Goal: Task Accomplishment & Management: Use online tool/utility

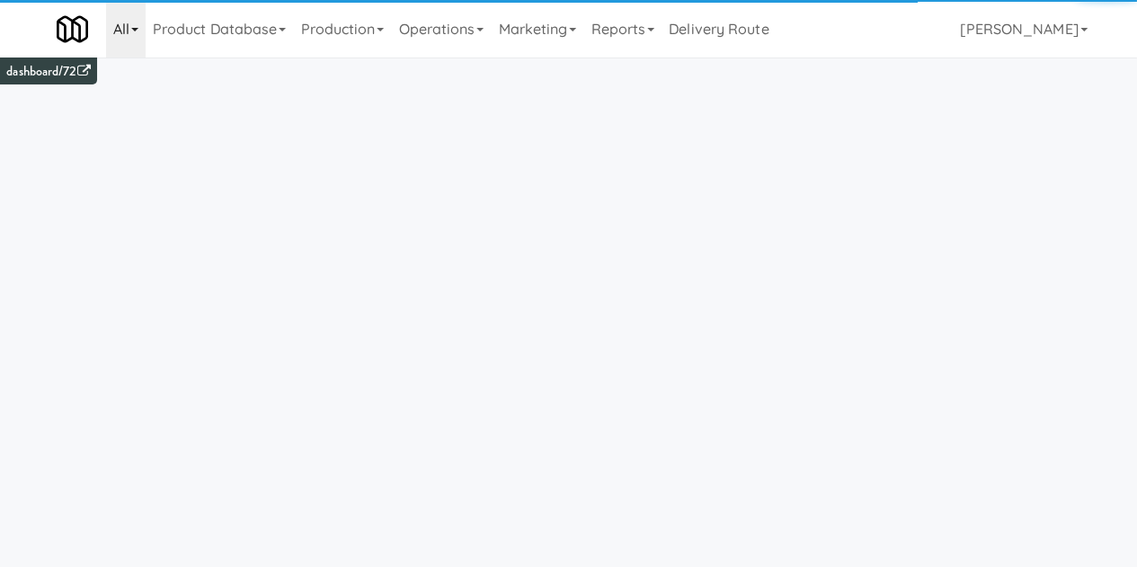
click at [132, 37] on link "All" at bounding box center [126, 29] width 40 height 58
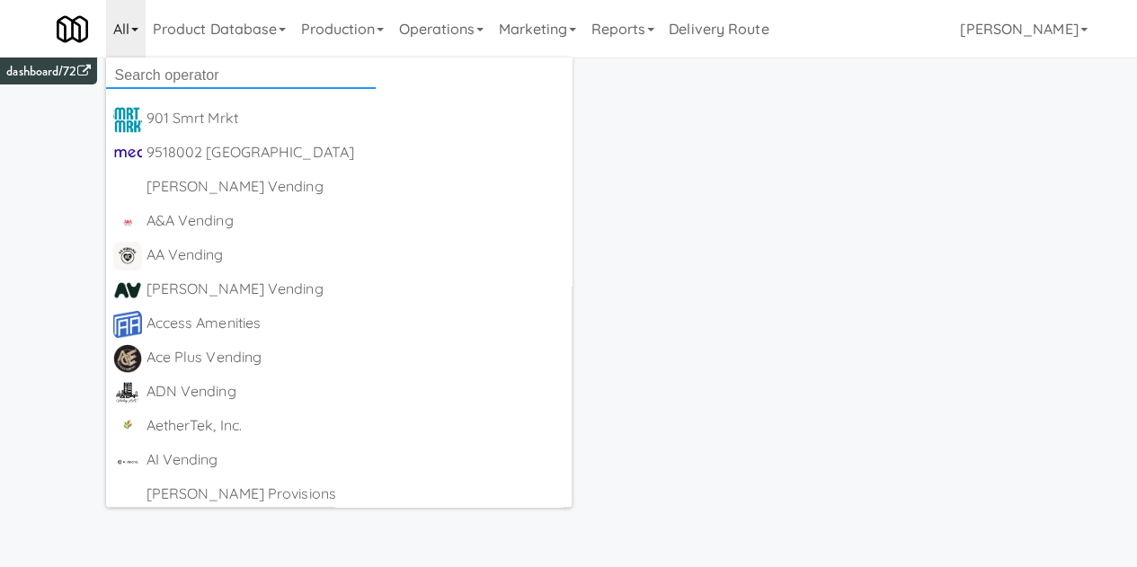
click at [173, 79] on input "text" at bounding box center [241, 75] width 270 height 27
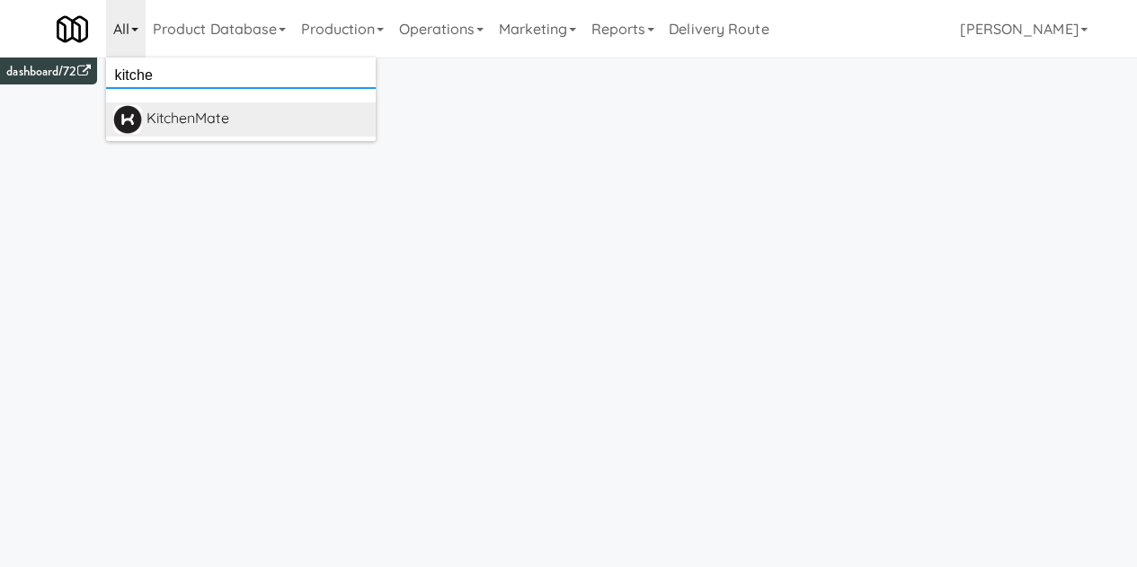
type input "kitche"
click at [242, 107] on div "KitchenMate" at bounding box center [257, 118] width 222 height 27
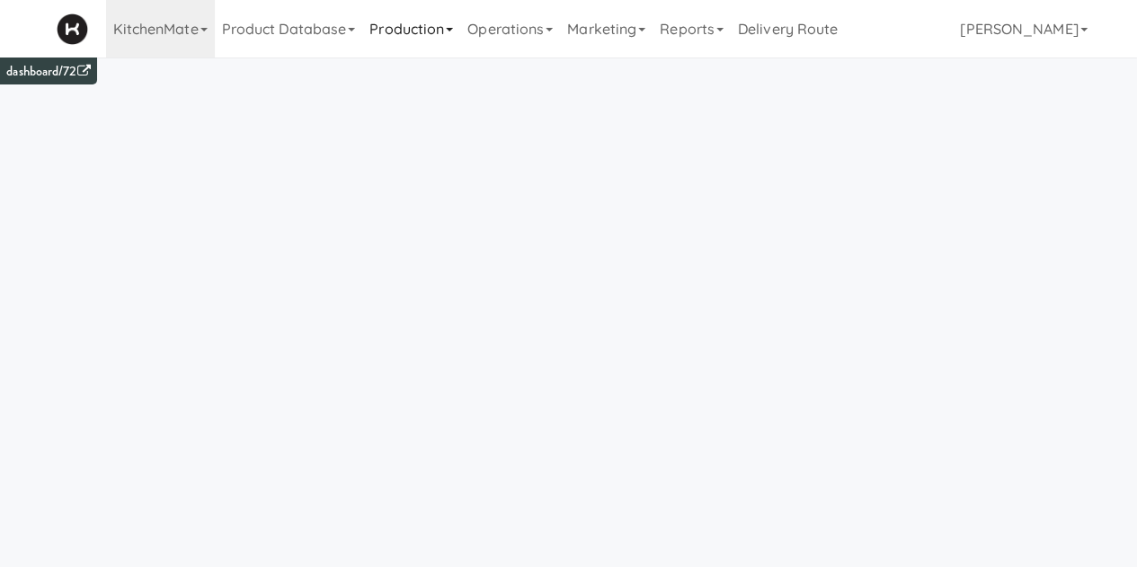
click at [425, 21] on link "Production" at bounding box center [411, 29] width 98 height 58
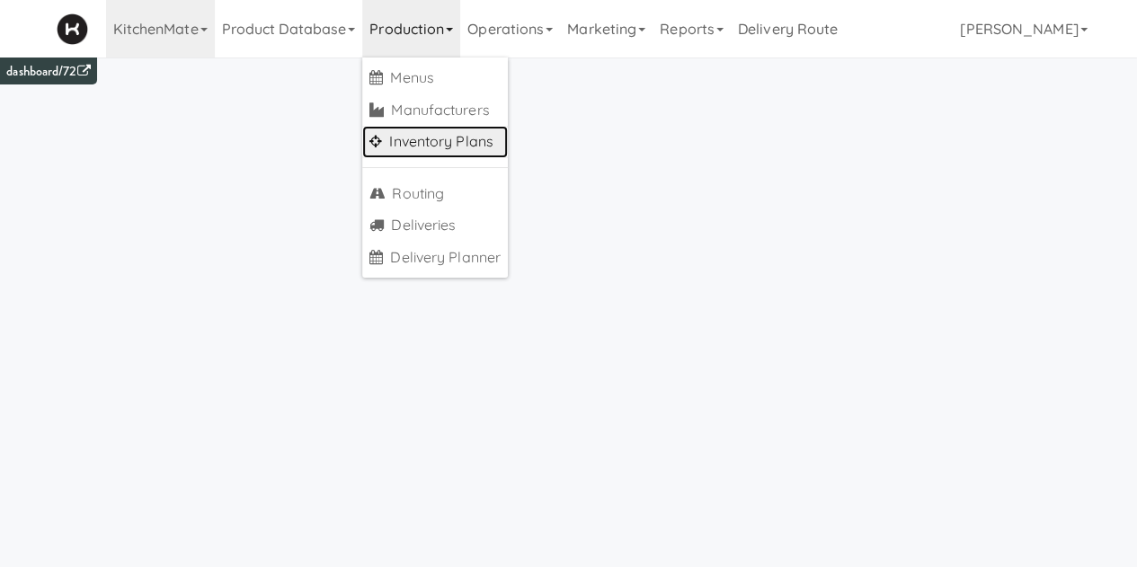
click at [413, 152] on link "Inventory Plans" at bounding box center [435, 142] width 146 height 32
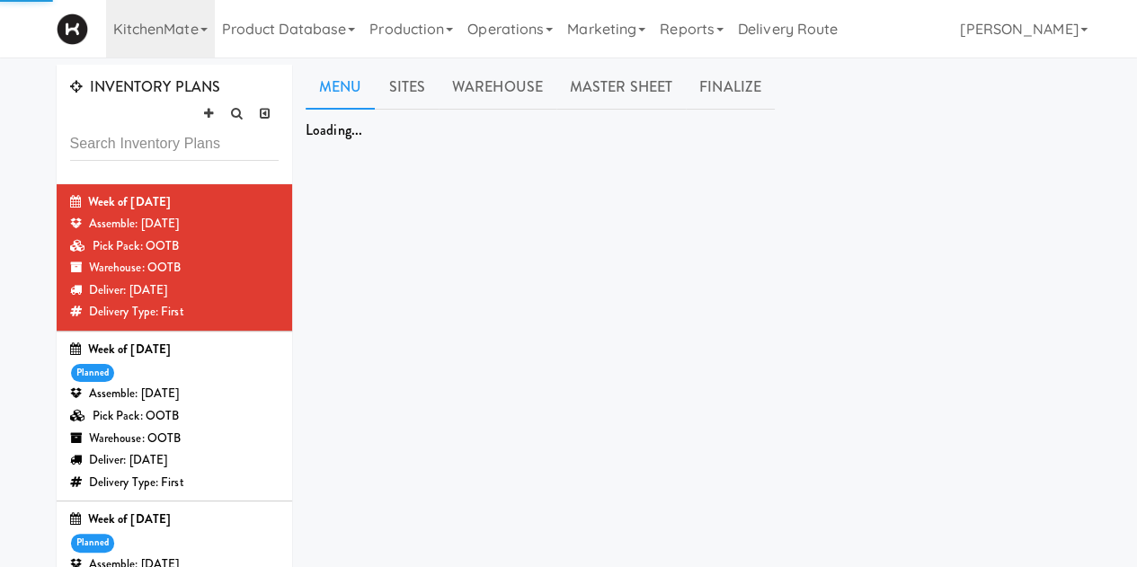
click at [244, 416] on div "Pick Pack: OOTB" at bounding box center [174, 416] width 209 height 22
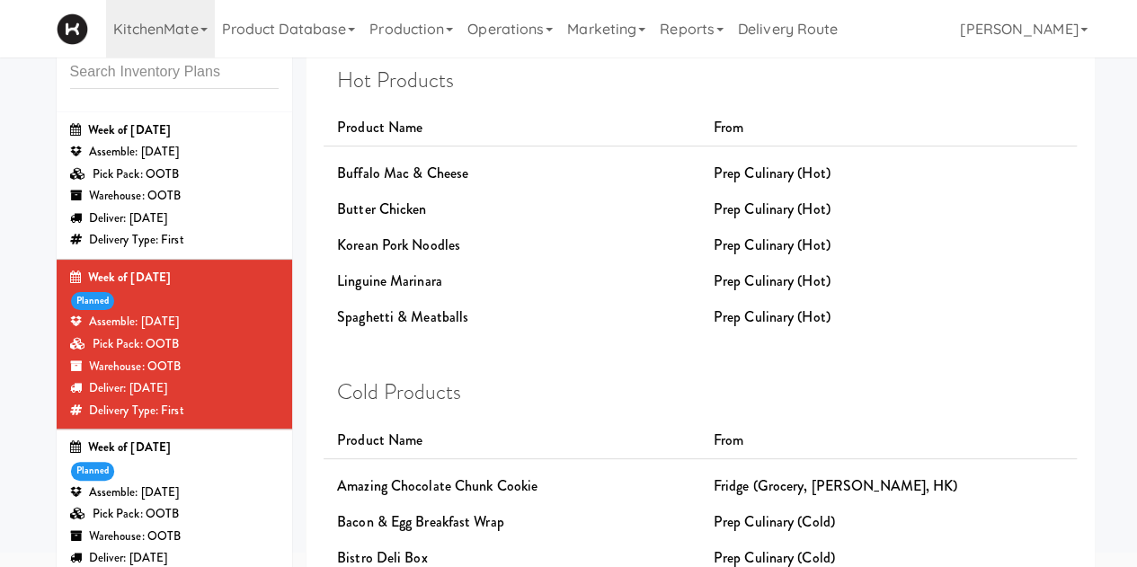
scroll to position [36, 0]
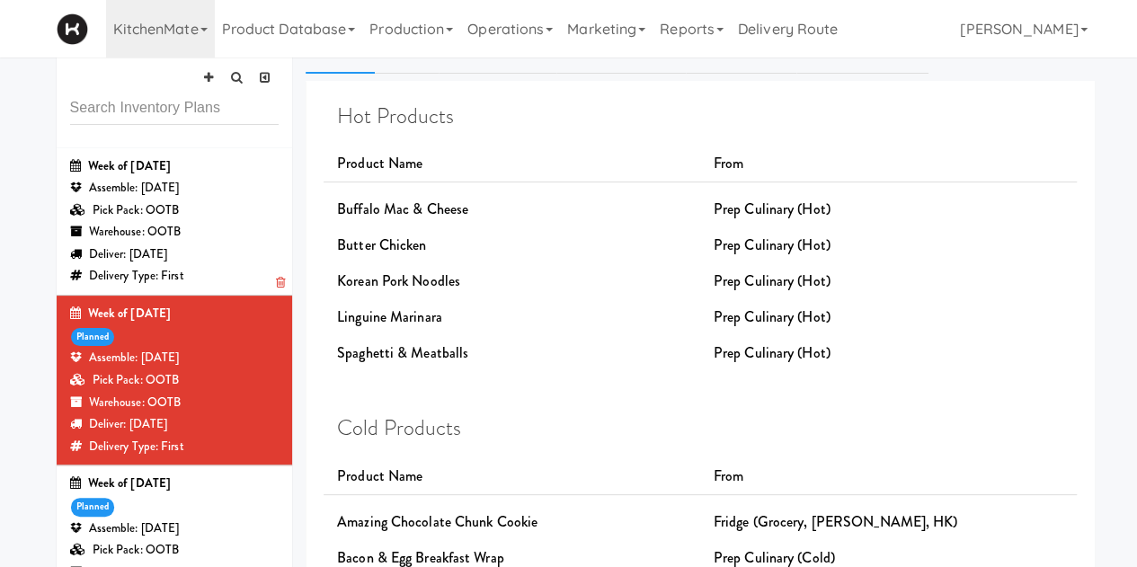
click at [254, 224] on div "Warehouse: OOTB" at bounding box center [174, 232] width 209 height 22
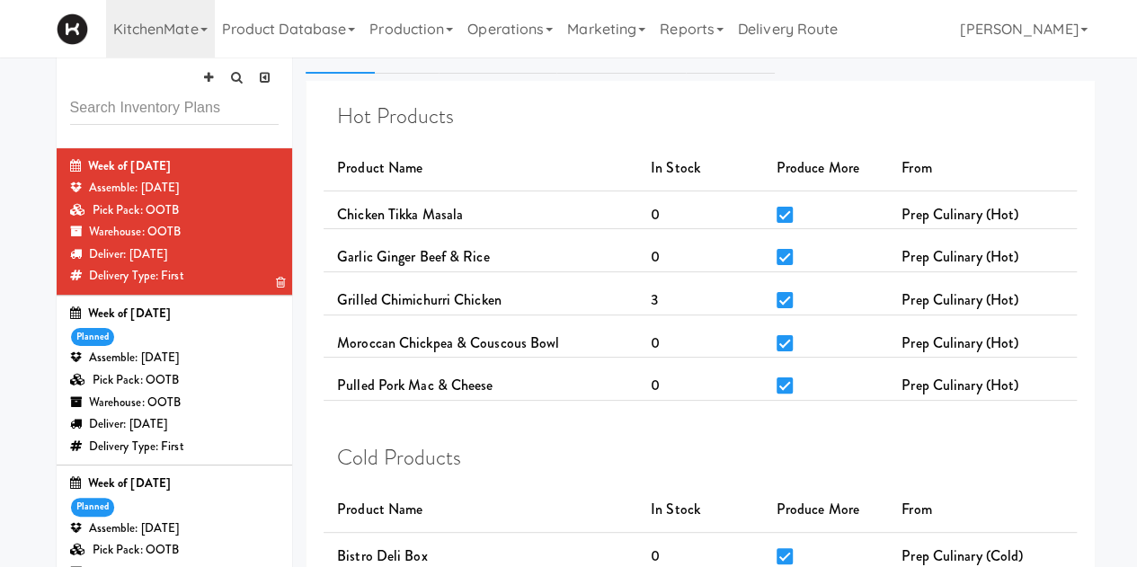
click at [202, 217] on div "Pick Pack: OOTB" at bounding box center [174, 210] width 209 height 22
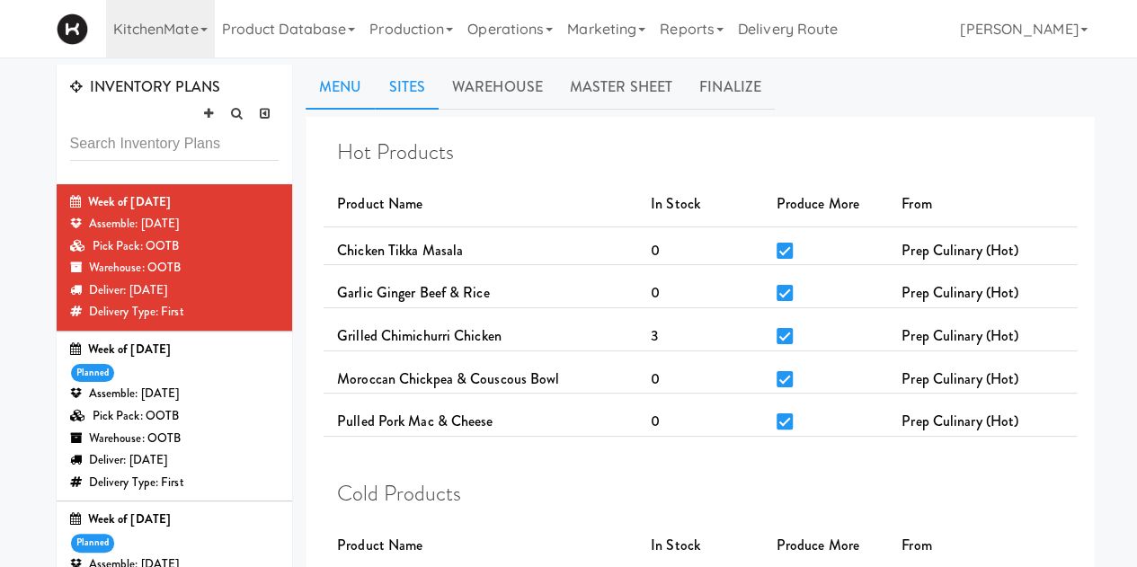
click at [393, 75] on link "Sites" at bounding box center [407, 87] width 64 height 45
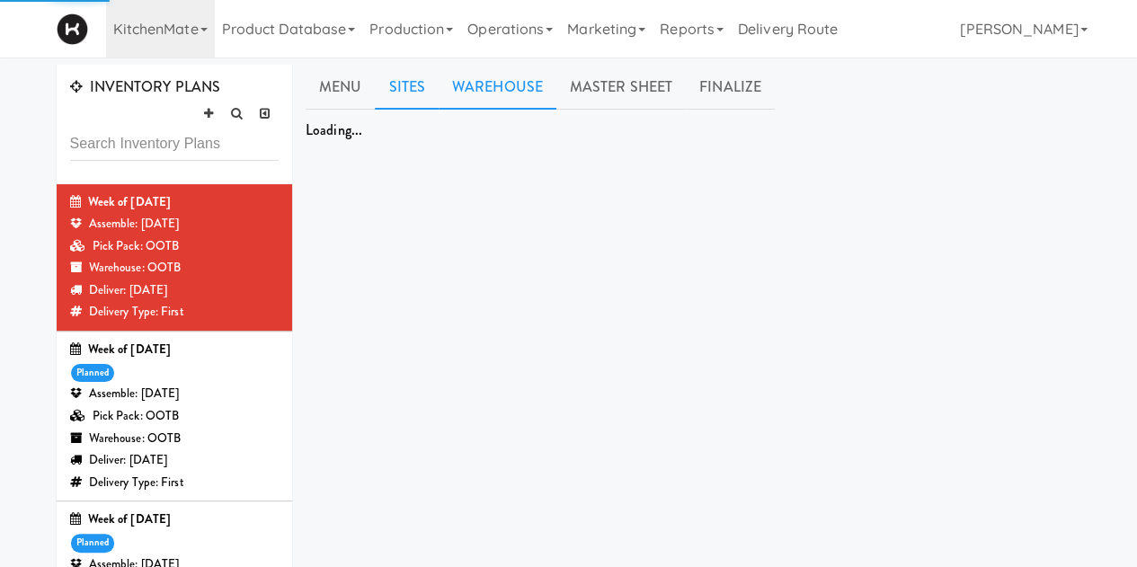
click at [512, 87] on link "Warehouse" at bounding box center [498, 87] width 118 height 45
click at [708, 98] on link "Finalize" at bounding box center [730, 87] width 89 height 45
click at [727, 94] on link "Finalize" at bounding box center [730, 87] width 89 height 45
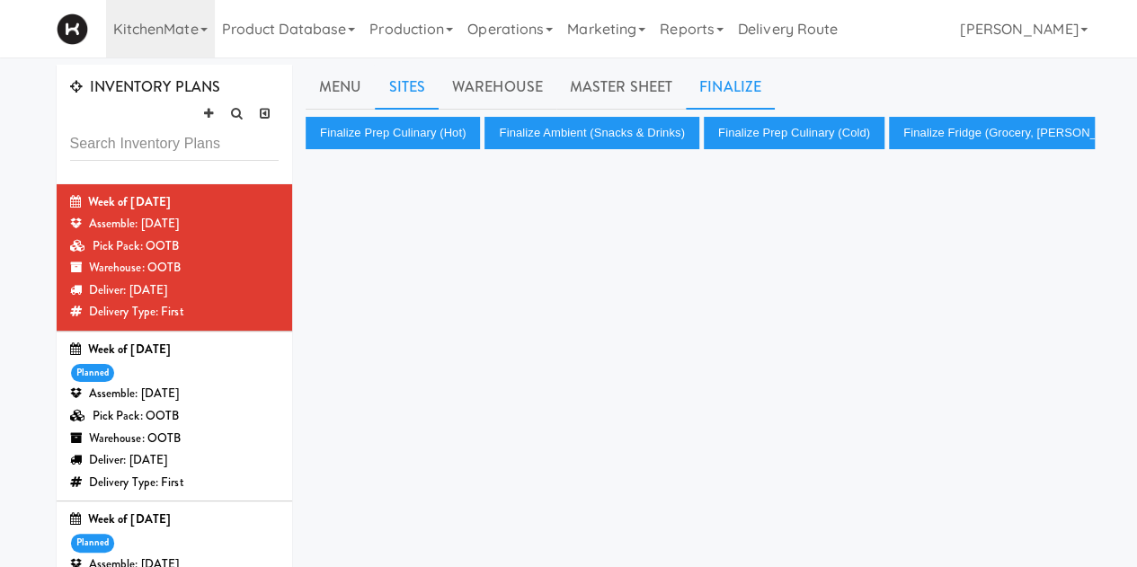
click at [397, 91] on link "Sites" at bounding box center [407, 87] width 64 height 45
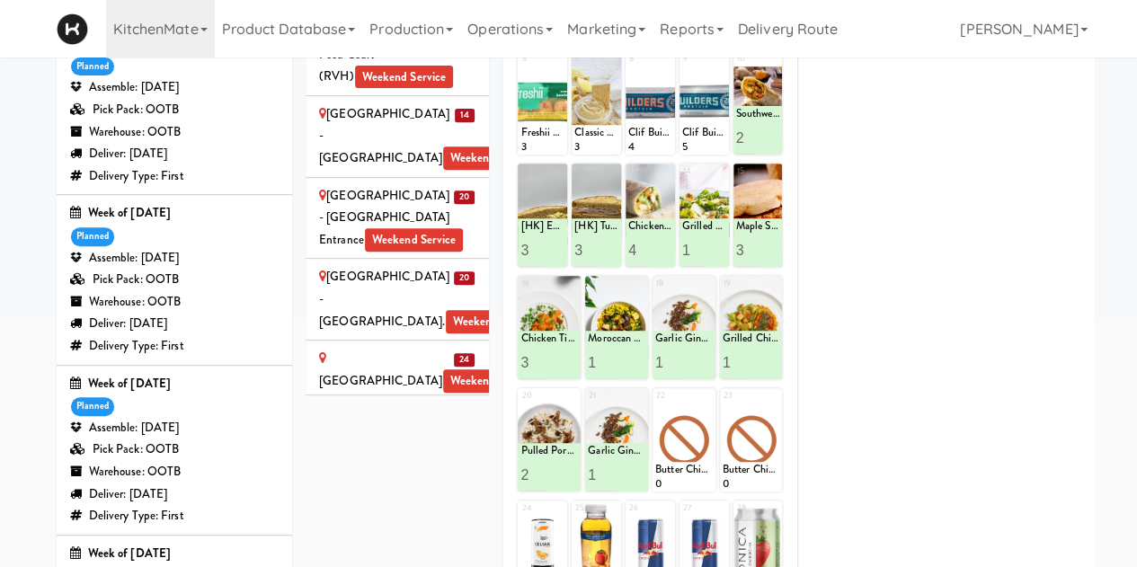
scroll to position [4112, 0]
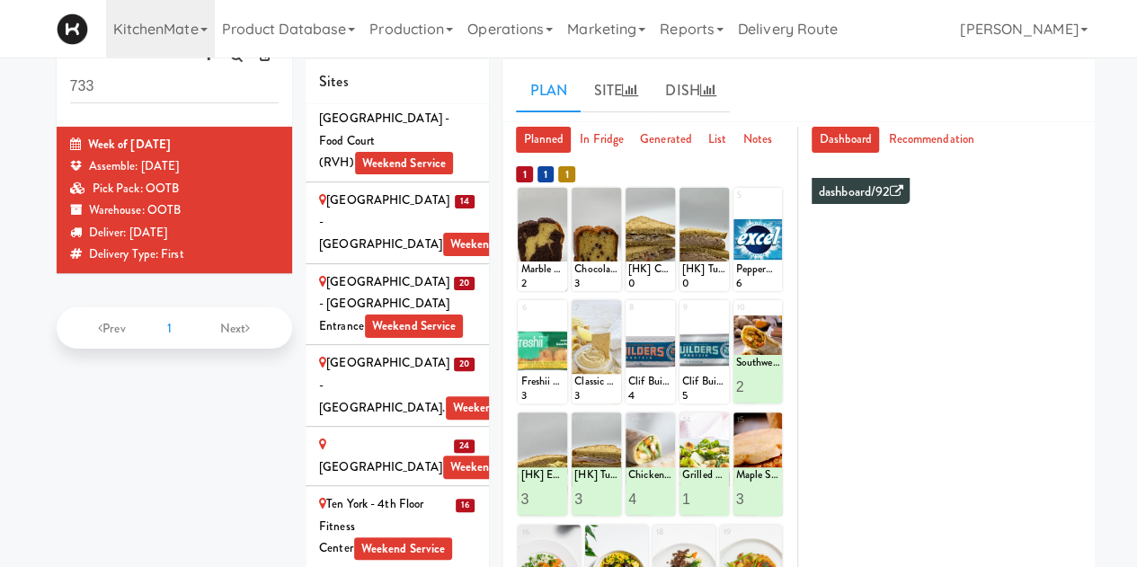
scroll to position [213, 0]
